Goal: Submit feedback/report problem: Submit feedback/report problem

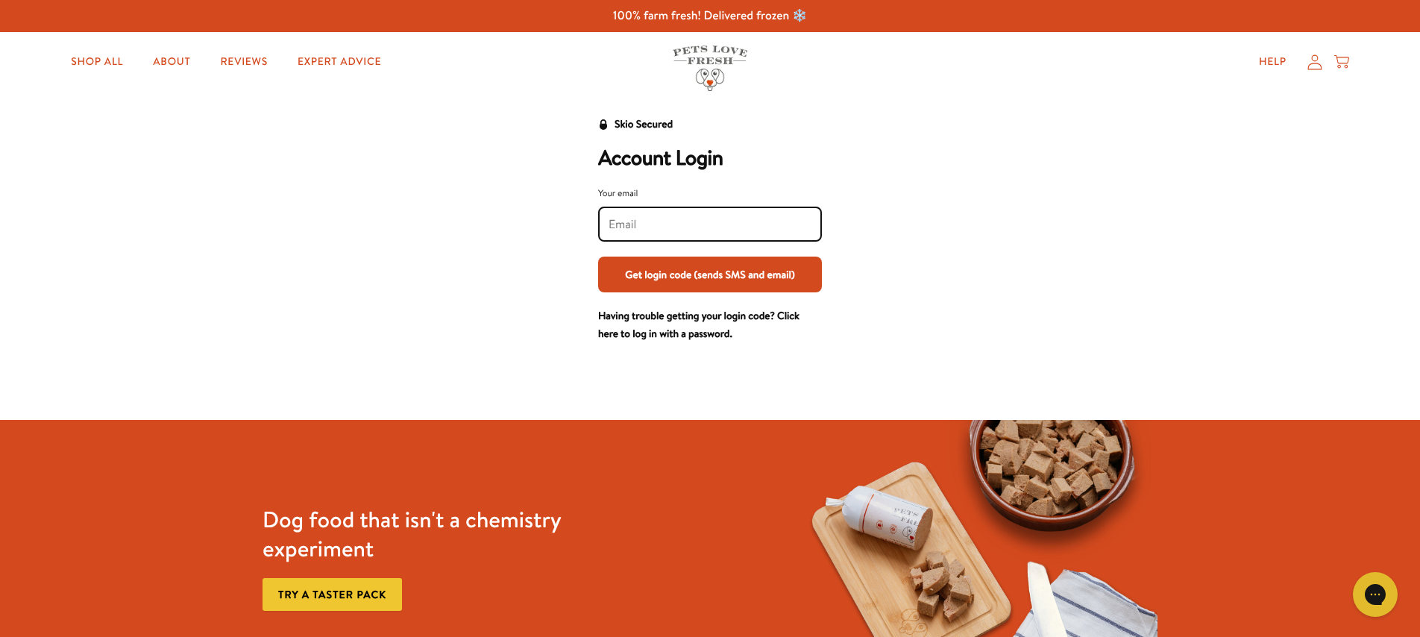
click at [621, 219] on input "Your email" at bounding box center [710, 224] width 203 height 16
type input "roofisher13@gmail.com"
click at [746, 283] on button "Get login code (sends SMS and email)" at bounding box center [710, 275] width 224 height 36
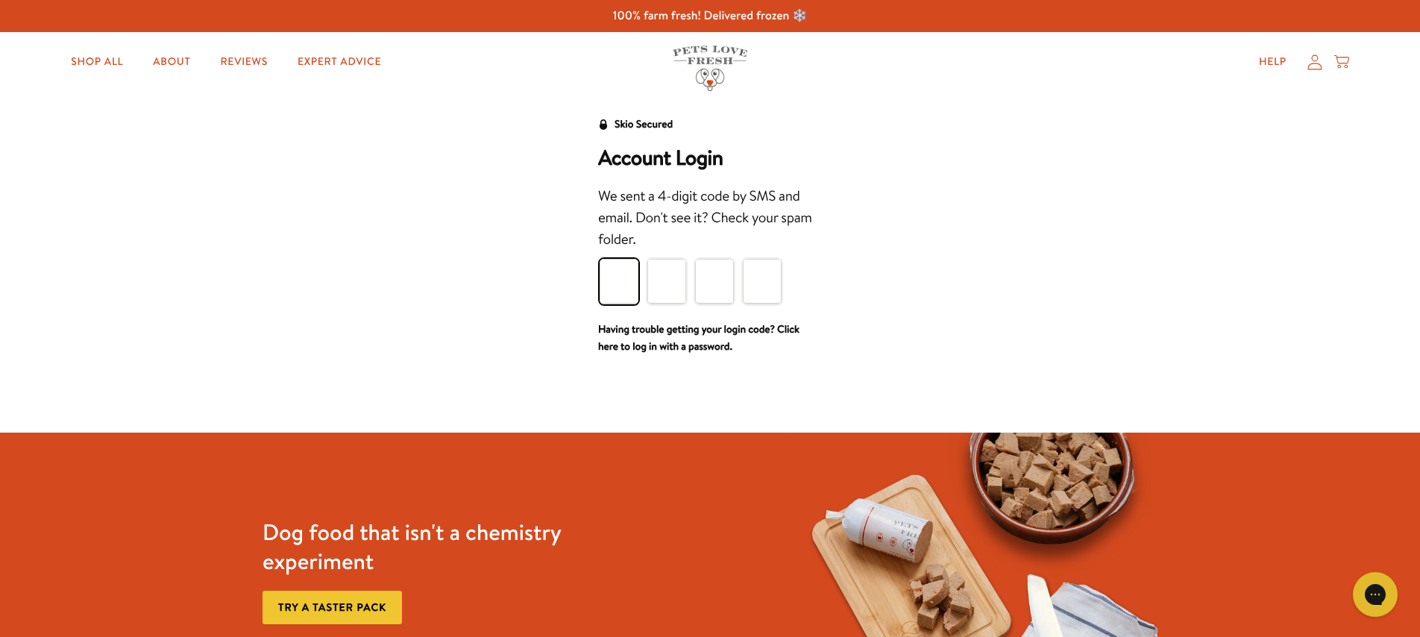
type input "9"
type input "8"
type input "6"
type input "0"
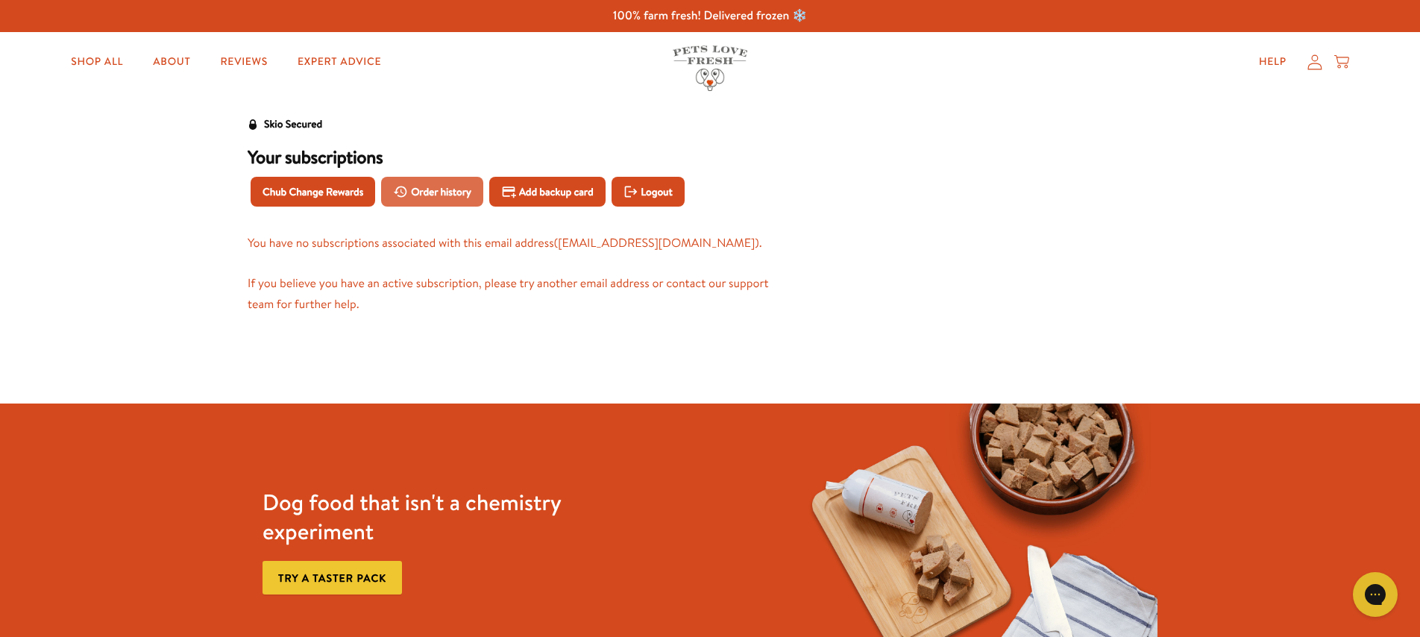
click at [465, 184] on span "Order history" at bounding box center [441, 191] width 60 height 16
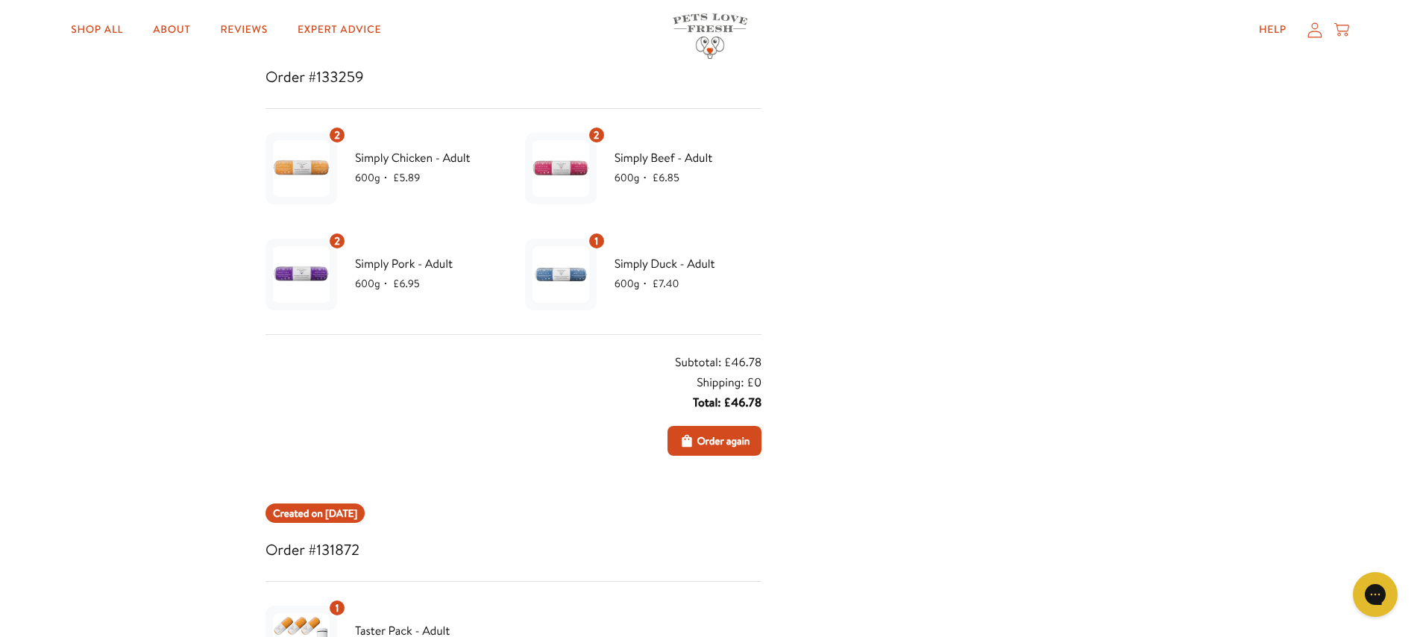
scroll to position [53, 0]
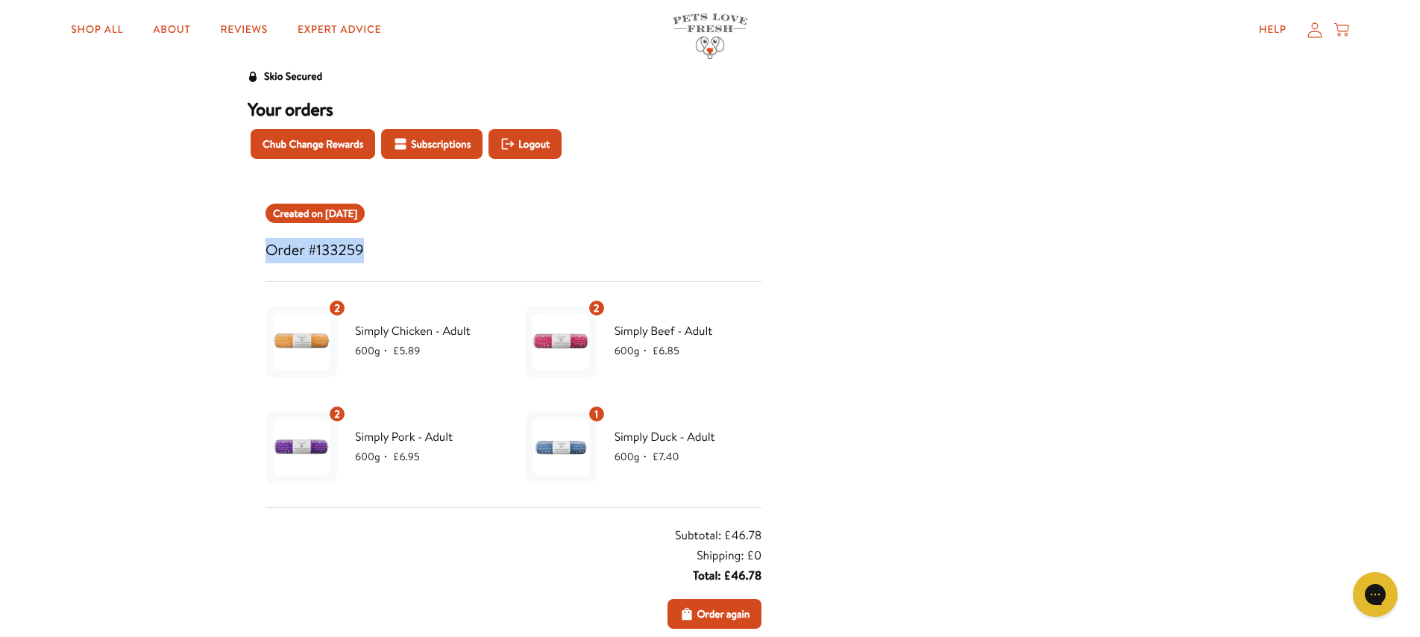
drag, startPoint x: 267, startPoint y: 242, endPoint x: 377, endPoint y: 249, distance: 110.6
click at [377, 249] on h3 "Order #133259" at bounding box center [514, 250] width 496 height 25
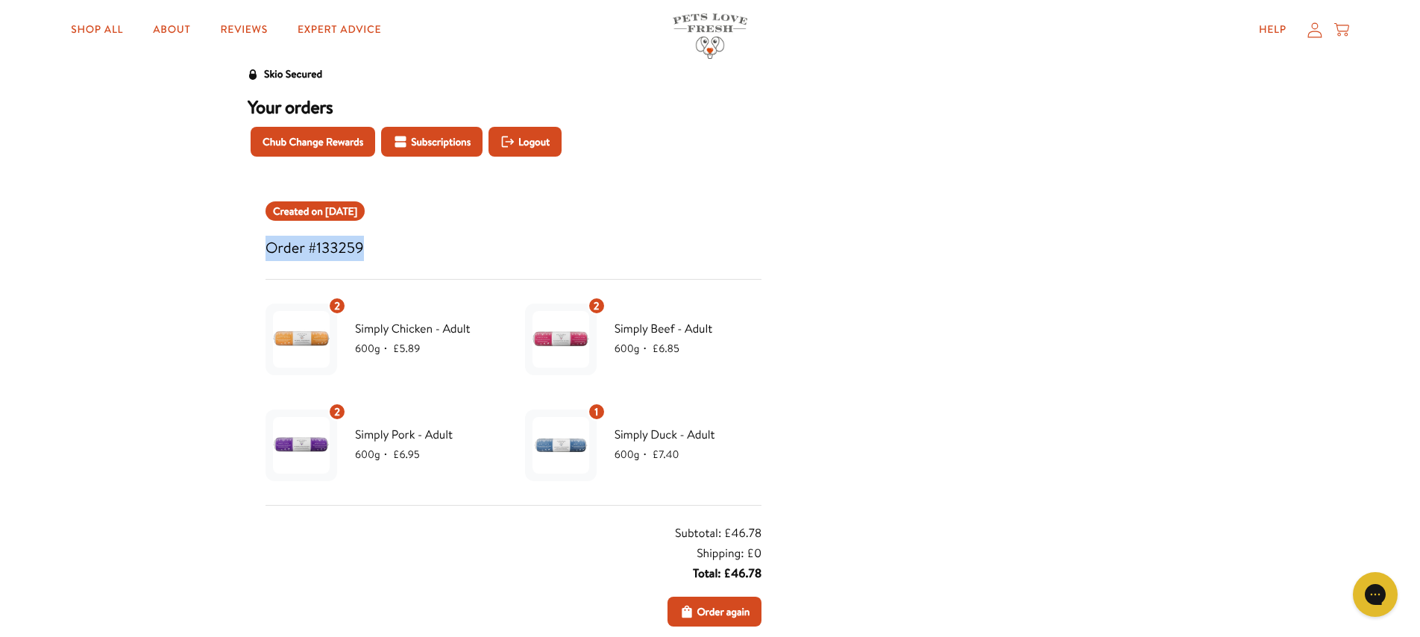
copy h3 "Order #133259"
click at [1275, 31] on link "Help" at bounding box center [1272, 30] width 51 height 30
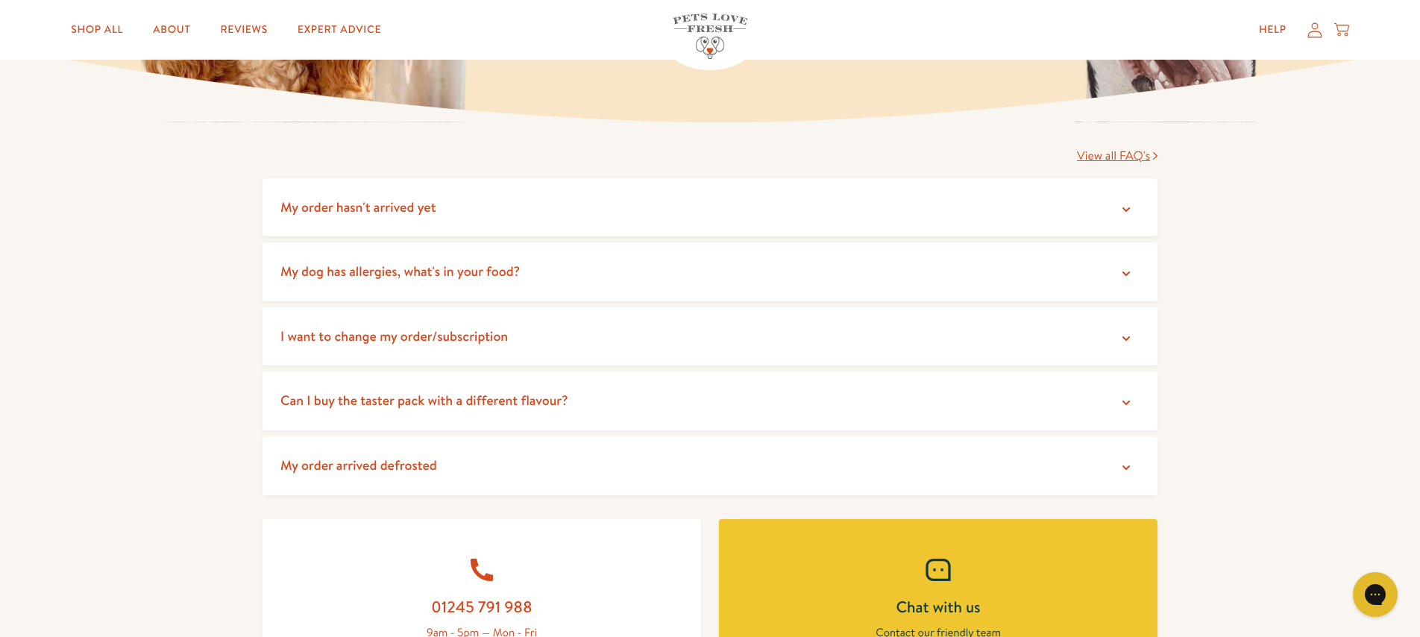
scroll to position [213, 0]
click at [1065, 463] on summary "My order arrived defrosted" at bounding box center [710, 464] width 895 height 59
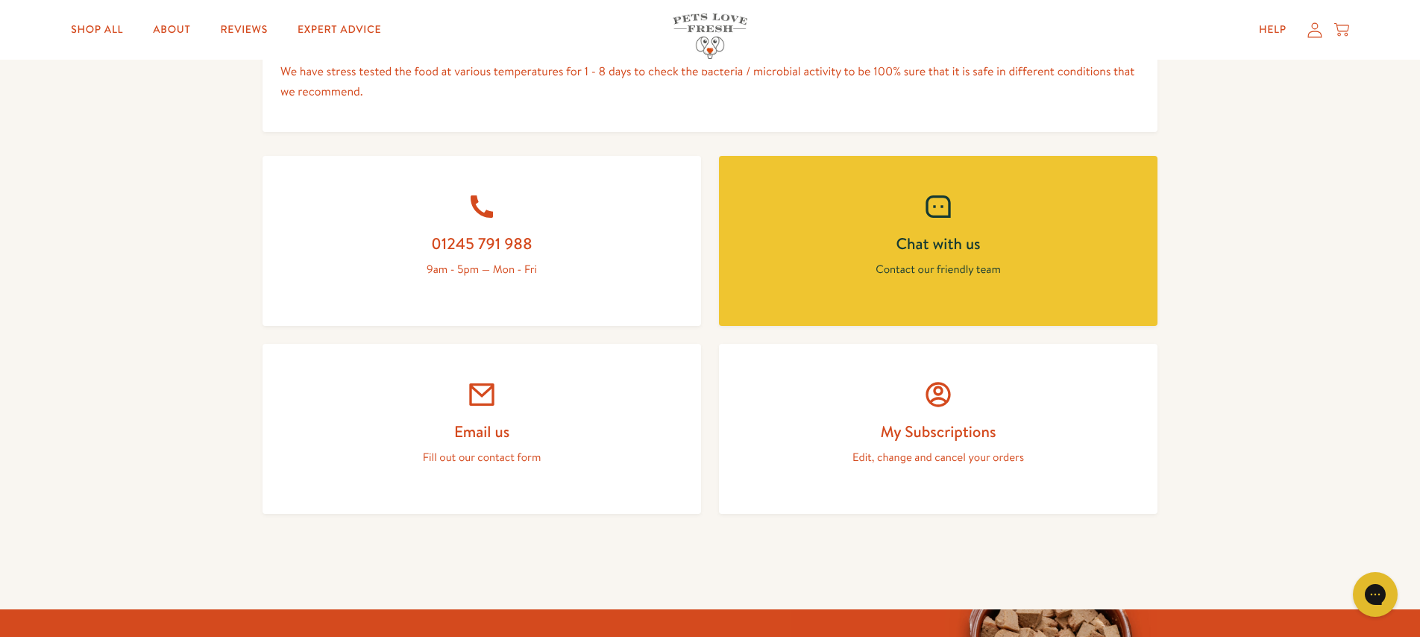
scroll to position [872, 0]
click at [482, 411] on link "Email us Fill out our contact form" at bounding box center [482, 428] width 439 height 170
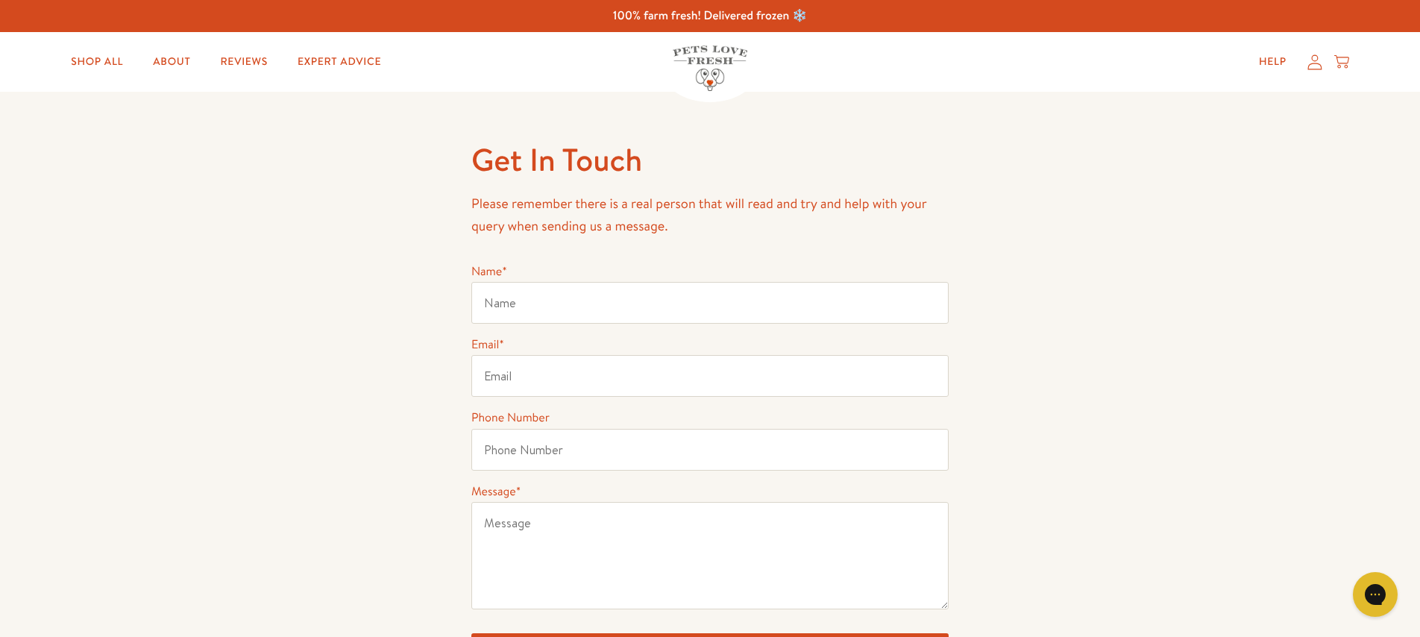
type input "[PERSON_NAME]"
type input "[EMAIL_ADDRESS][DOMAIN_NAME]"
type input "07493067508"
click at [524, 531] on textarea "Message *" at bounding box center [709, 555] width 477 height 107
paste textarea "Order #133259"
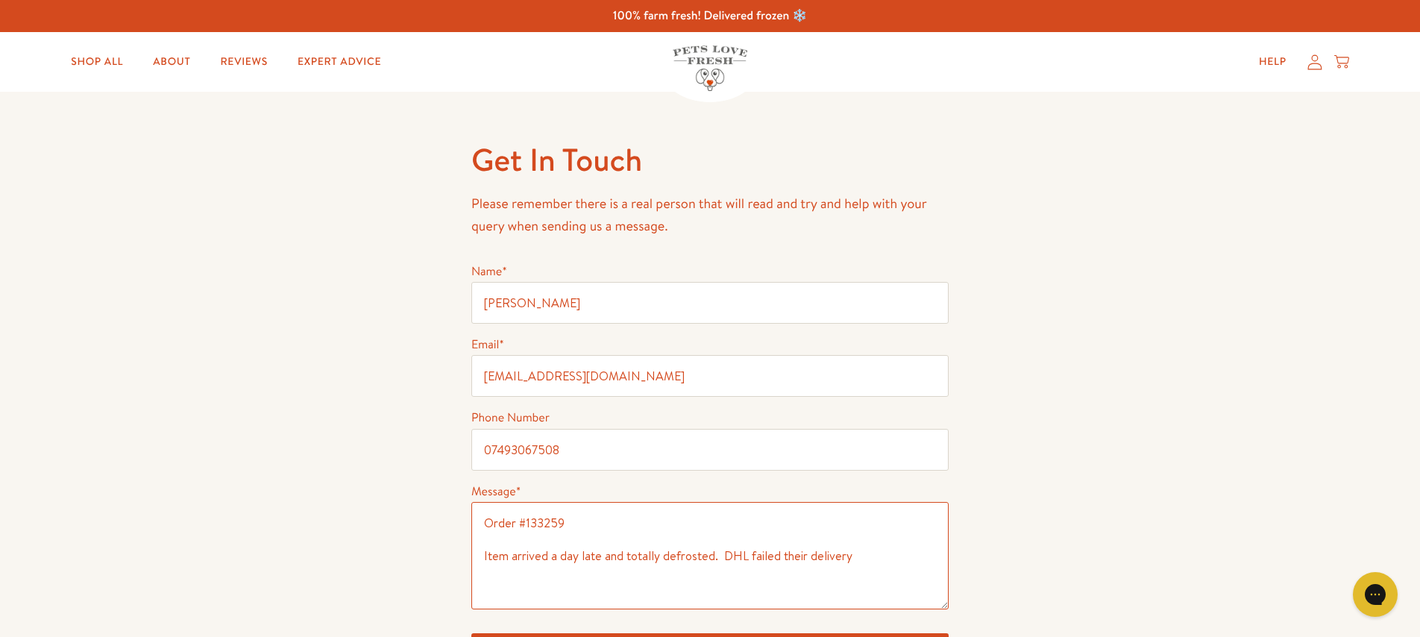
drag, startPoint x: 717, startPoint y: 556, endPoint x: 888, endPoint y: 560, distance: 171.6
click at [888, 560] on textarea "Order #133259 Item arrived a day late and totally defrosted. DHL failed their d…" at bounding box center [709, 555] width 477 height 107
click at [482, 556] on textarea "Order #133259 Item arrived a day late and totally defrosted." at bounding box center [709, 555] width 477 height 107
click at [770, 555] on textarea "Order #133259 DHL failed to deliver the above order [DATE], so Item arrived a d…" at bounding box center [709, 555] width 477 height 107
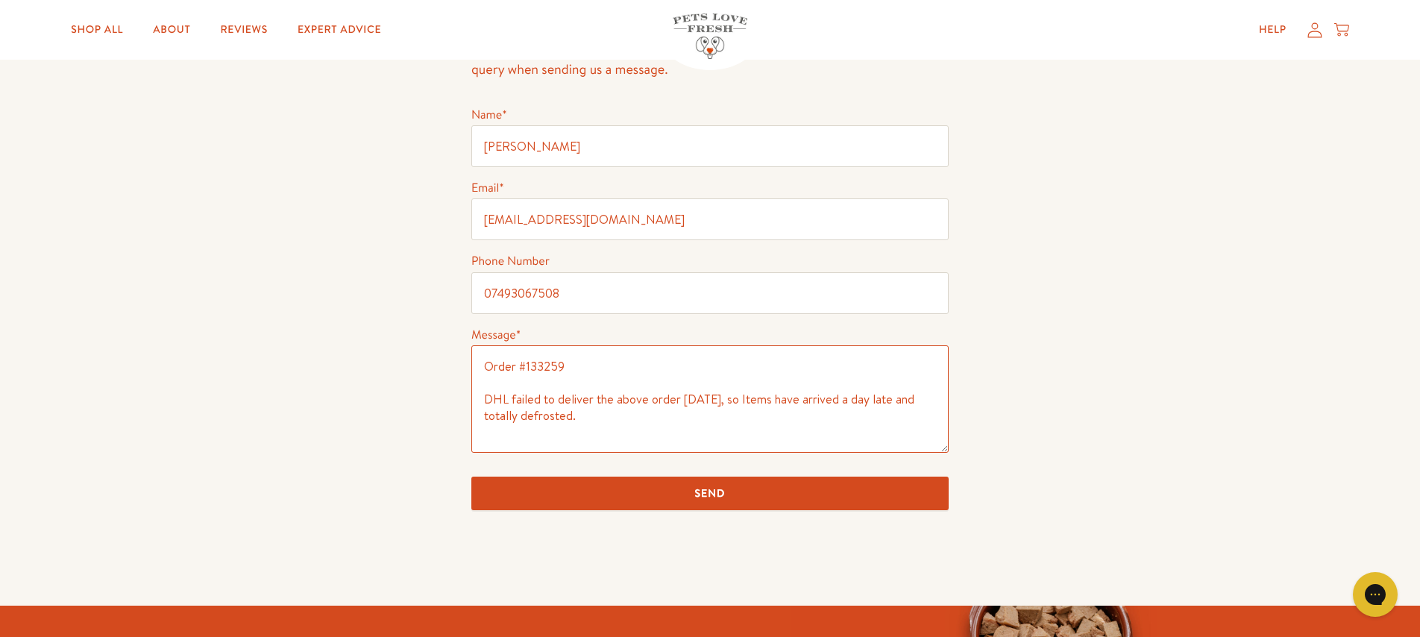
scroll to position [172, 0]
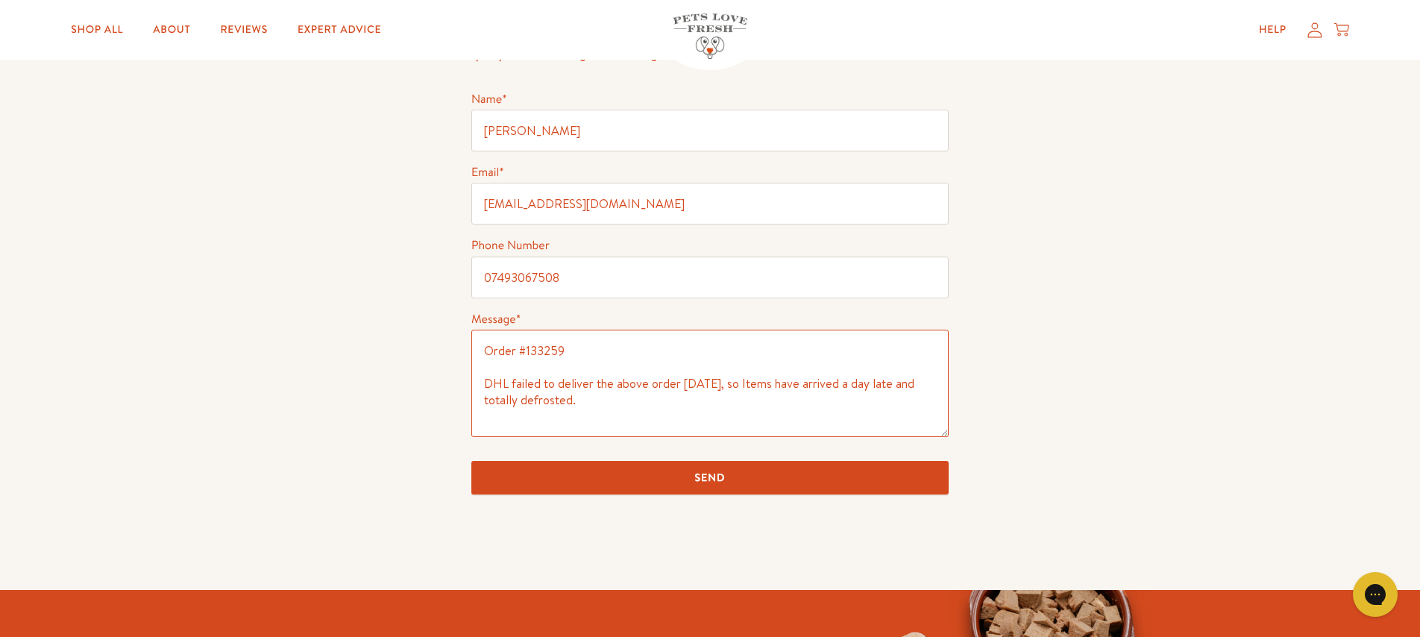
click at [583, 404] on textarea "Order #133259 DHL failed to deliver the above order [DATE], so Items have arriv…" at bounding box center [709, 383] width 477 height 107
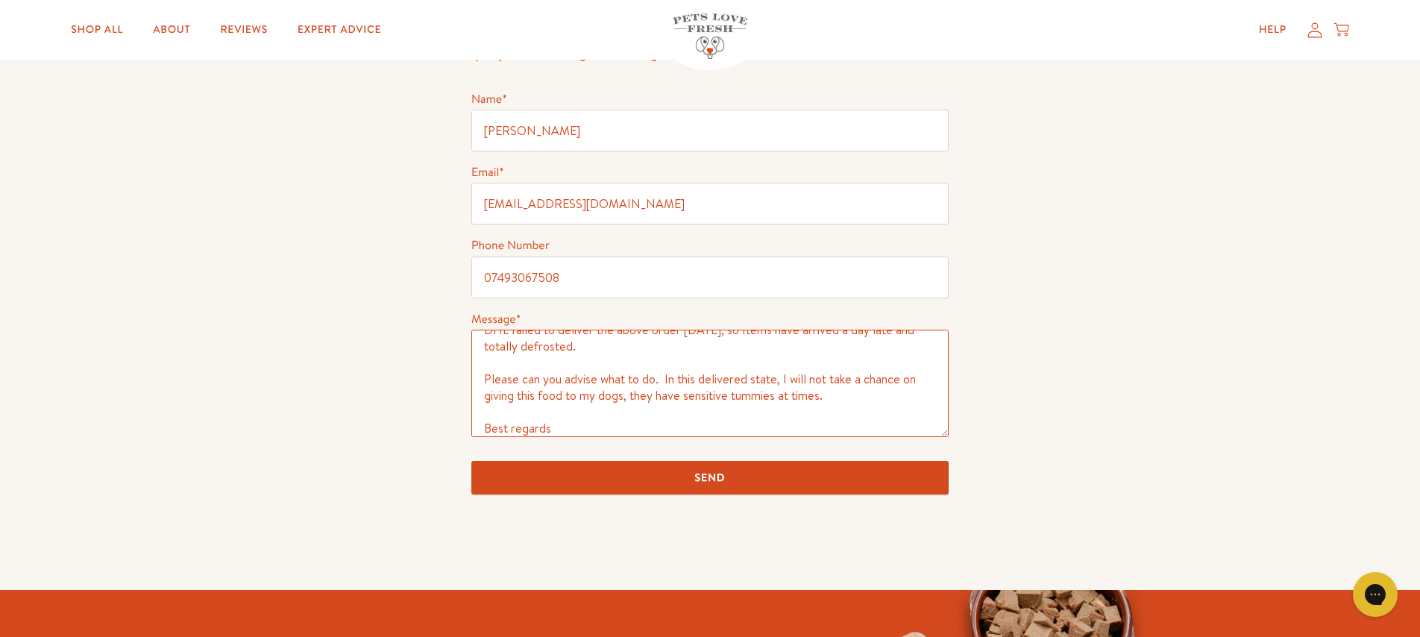
scroll to position [70, 0]
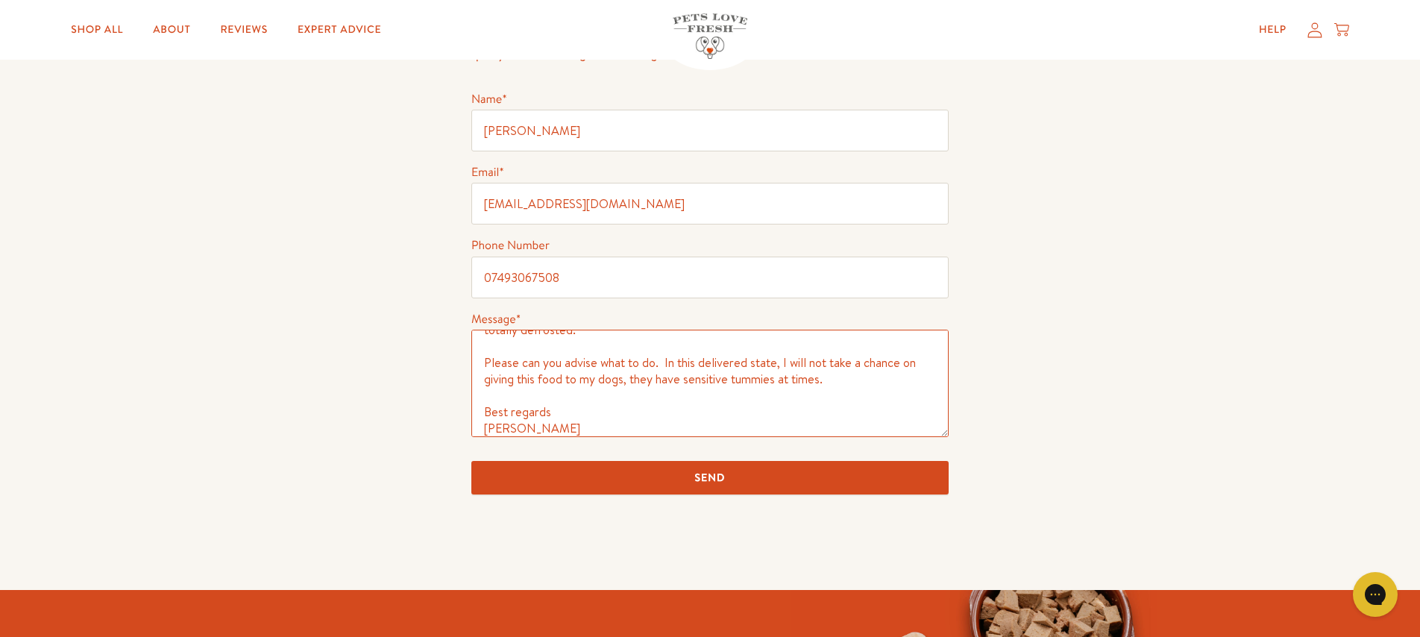
type textarea "Order #133259 DHL failed to deliver the above order [DATE], so Items have arriv…"
click at [744, 474] on input "Send" at bounding box center [709, 478] width 477 height 34
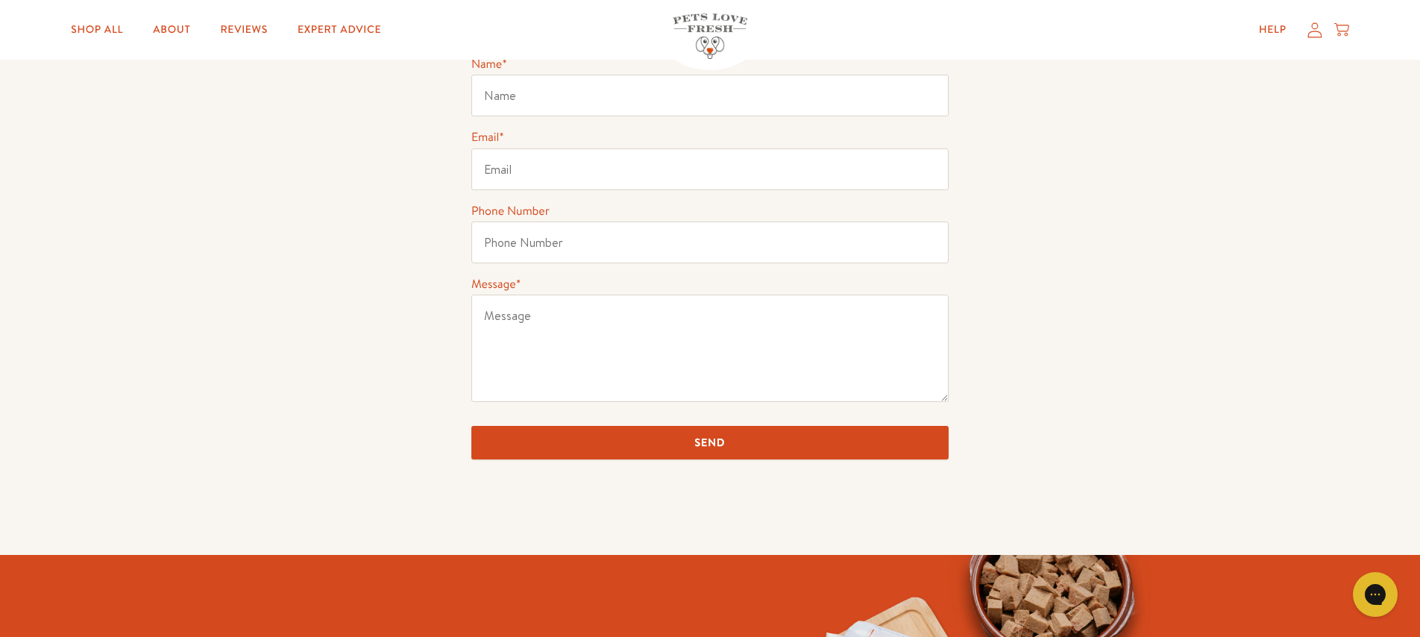
scroll to position [259, 0]
